Goal: Information Seeking & Learning: Understand process/instructions

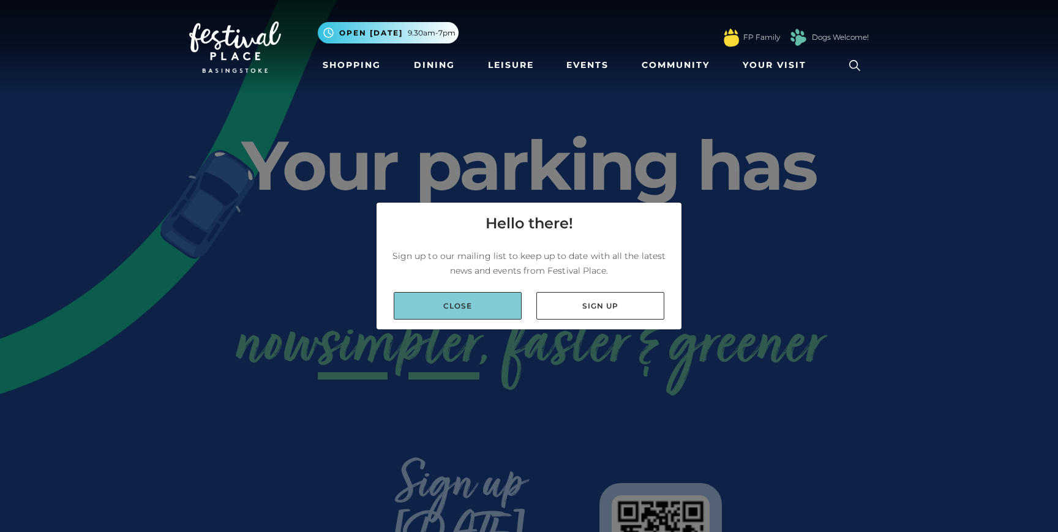
click at [488, 304] on link "Close" at bounding box center [458, 306] width 128 height 28
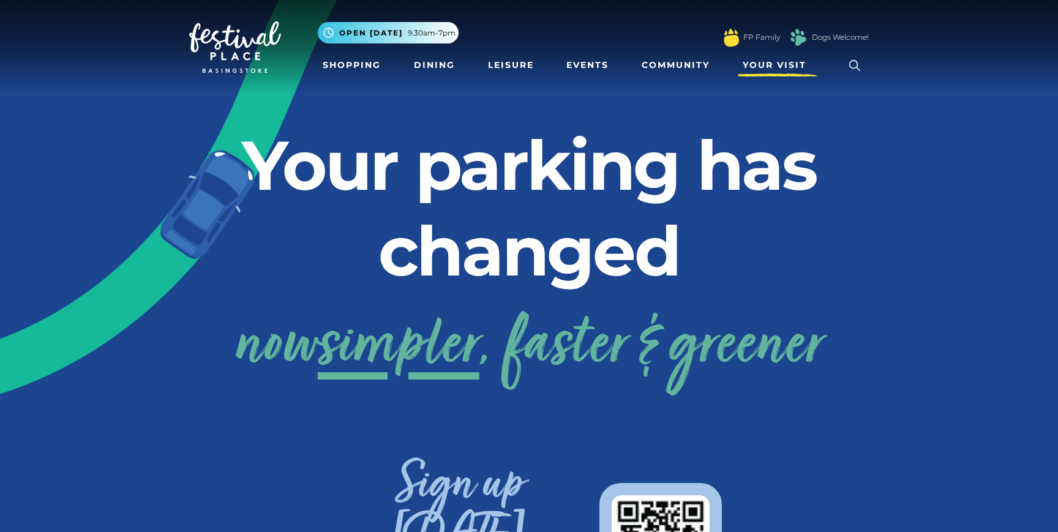
click at [781, 66] on span "Your Visit" at bounding box center [775, 65] width 64 height 13
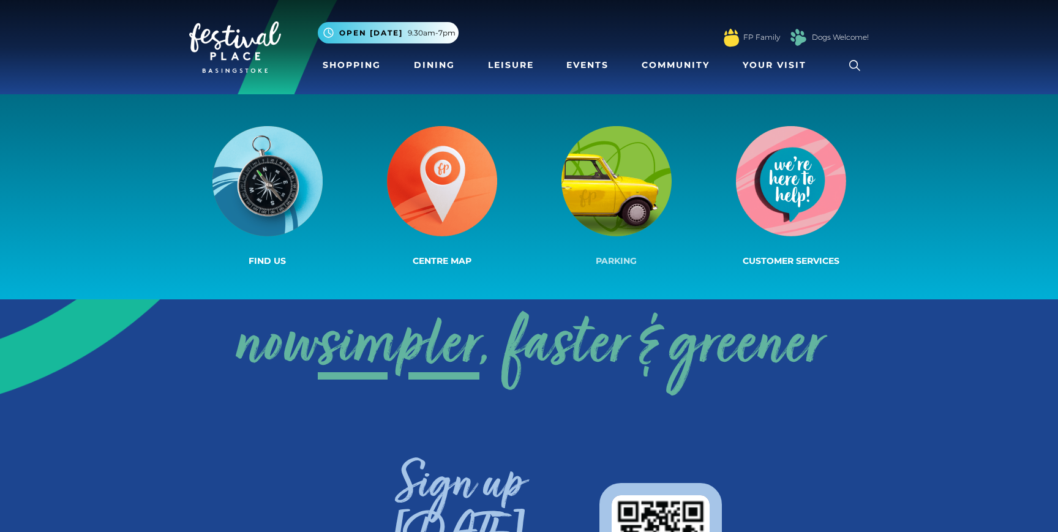
click at [620, 177] on img at bounding box center [616, 181] width 110 height 110
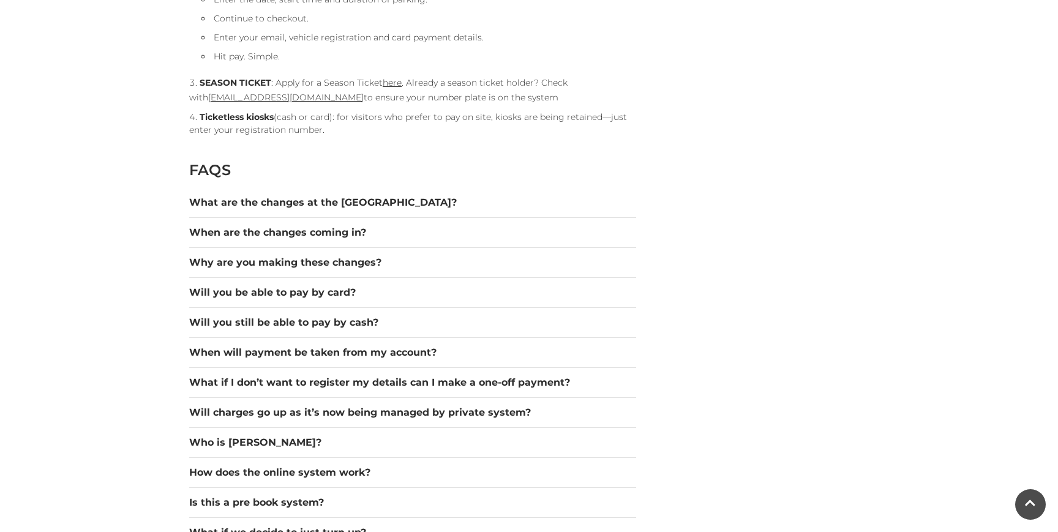
scroll to position [1574, 0]
click at [332, 293] on button "Will you be able to pay by card?" at bounding box center [412, 292] width 447 height 15
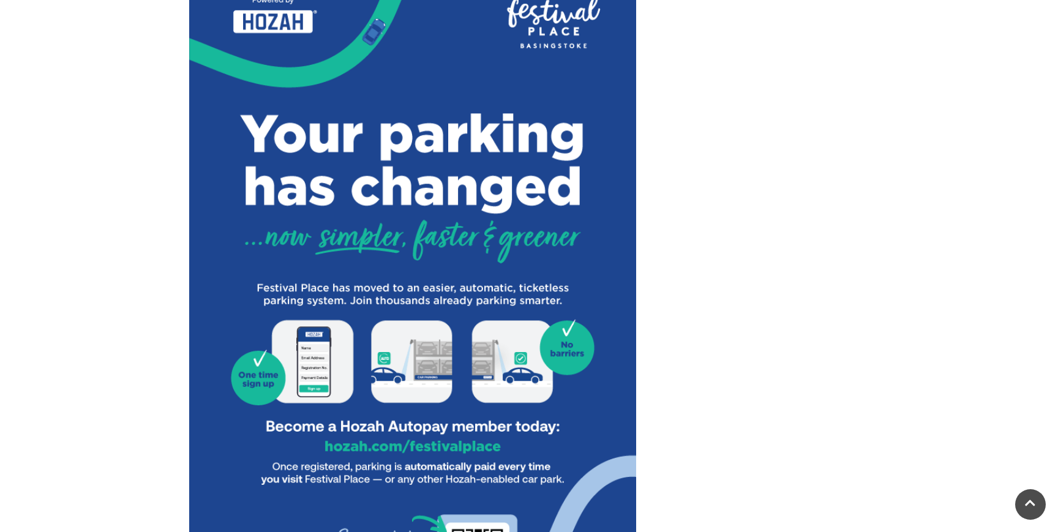
scroll to position [0, 0]
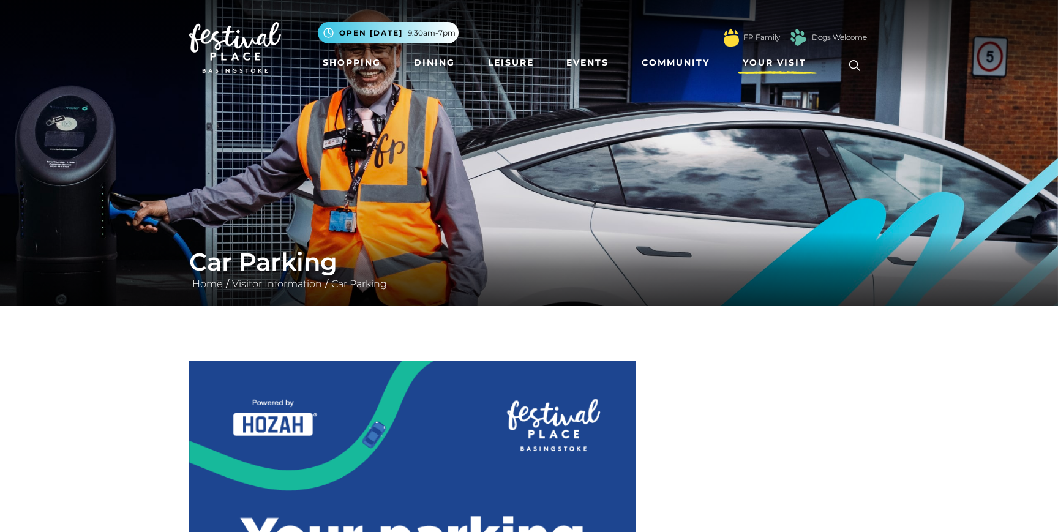
click at [777, 61] on span "Your Visit" at bounding box center [775, 62] width 64 height 13
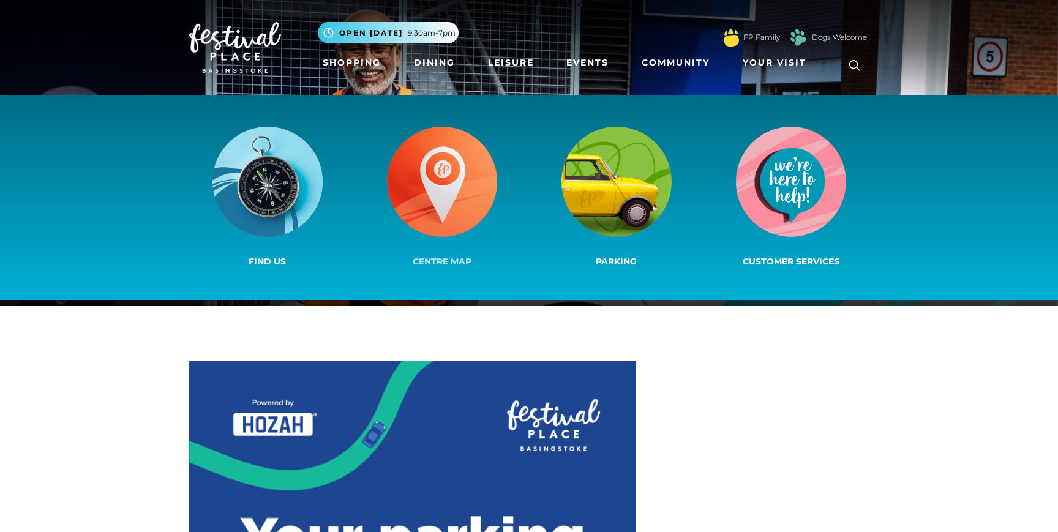
click at [431, 195] on img at bounding box center [442, 182] width 110 height 110
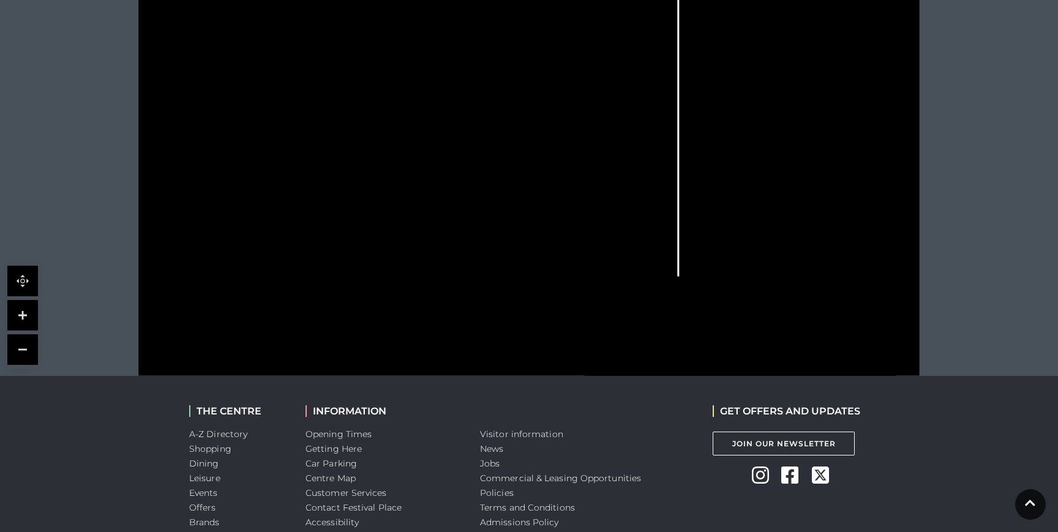
scroll to position [583, 0]
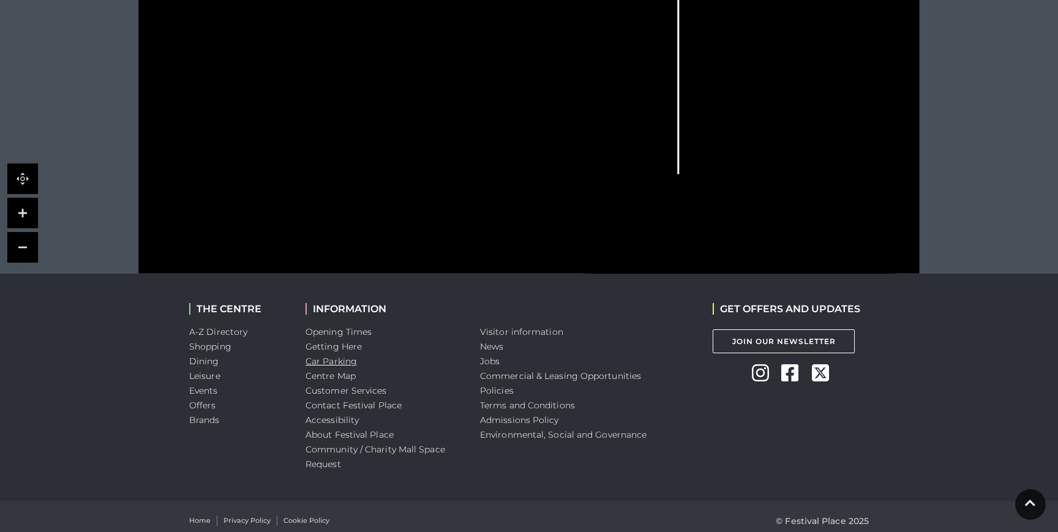
click at [320, 362] on link "Car Parking" at bounding box center [330, 361] width 51 height 11
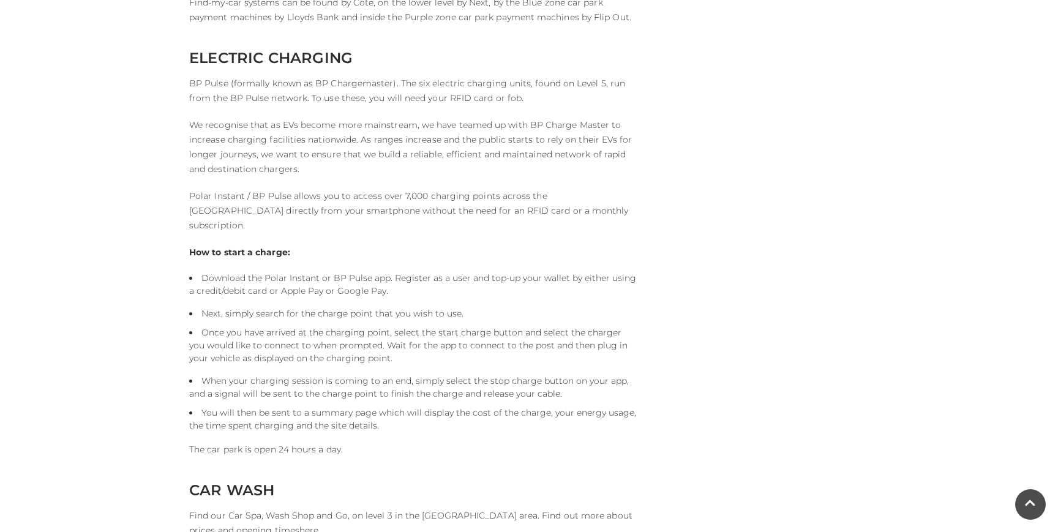
scroll to position [2533, 0]
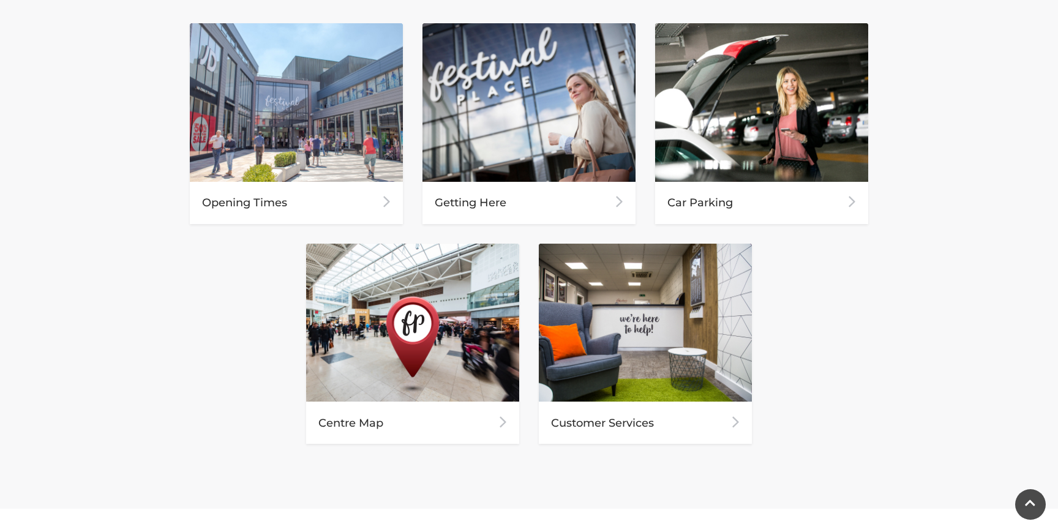
scroll to position [588, 0]
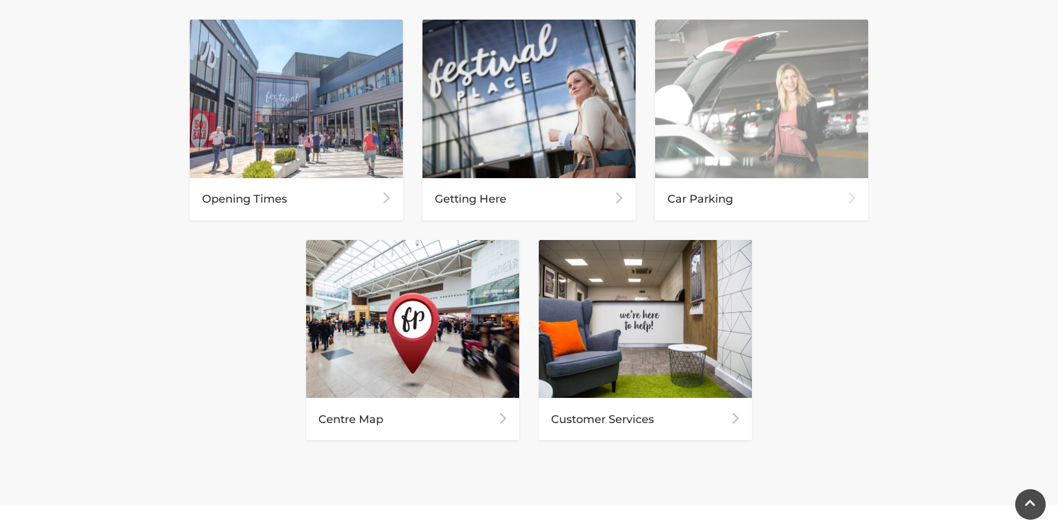
click at [755, 191] on div "Car Parking" at bounding box center [761, 199] width 213 height 42
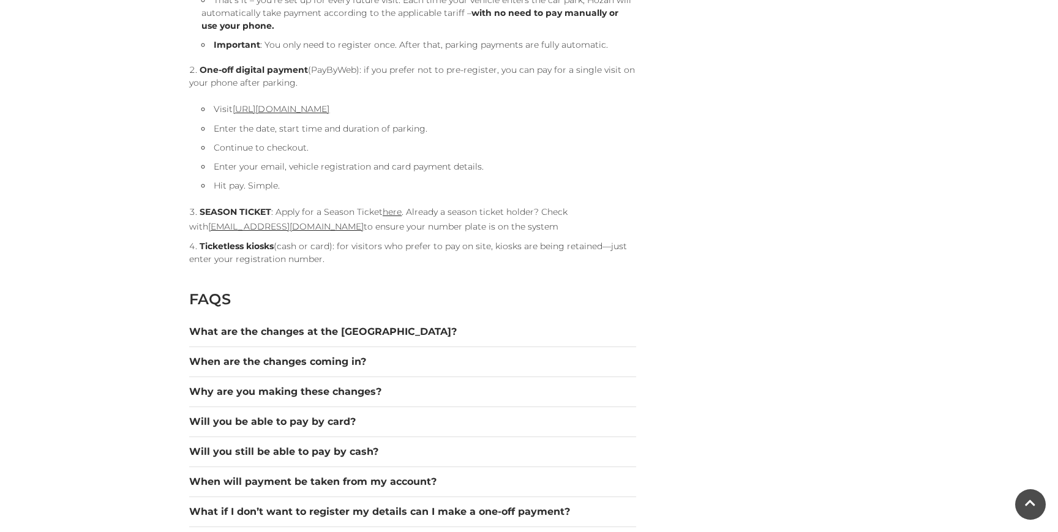
scroll to position [1454, 0]
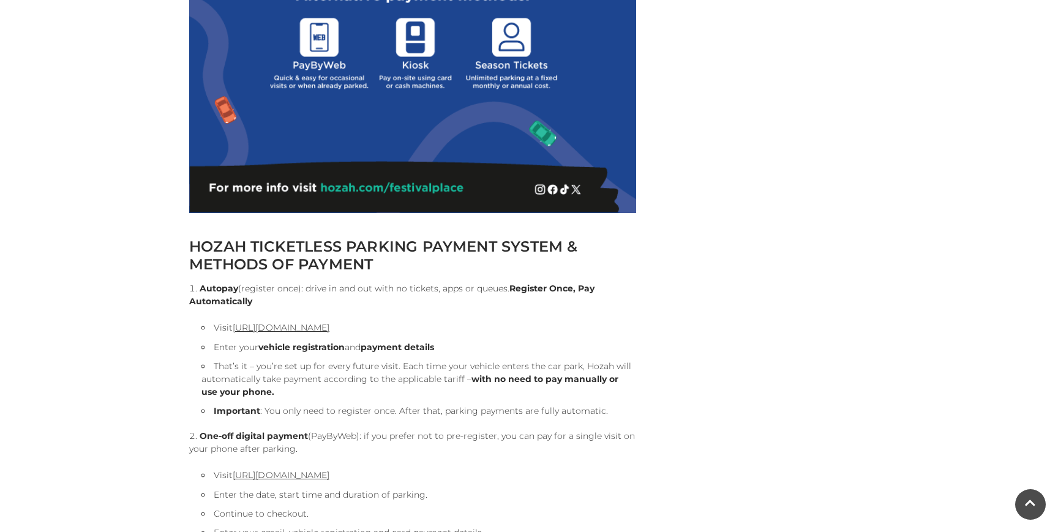
scroll to position [1242, 0]
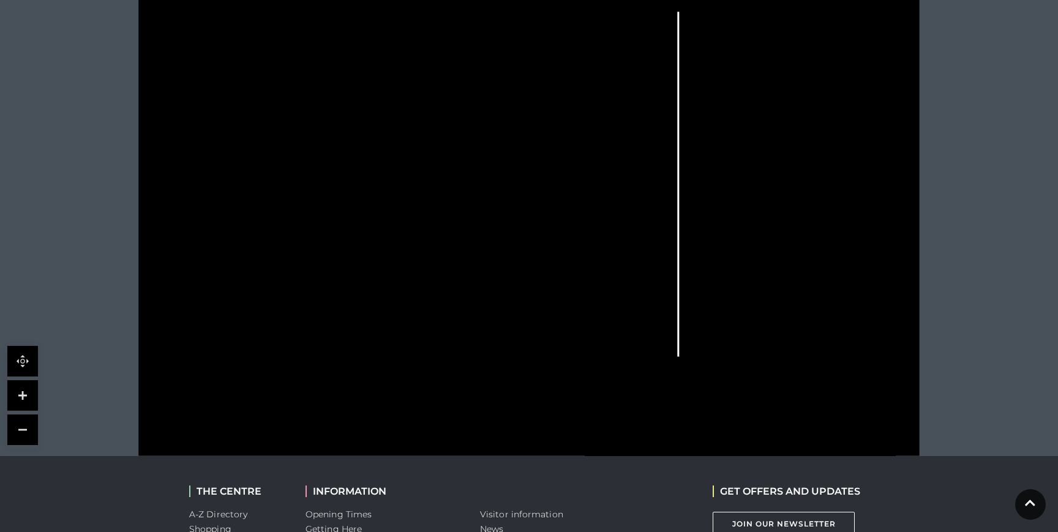
scroll to position [359, 0]
